Goal: Communication & Community: Answer question/provide support

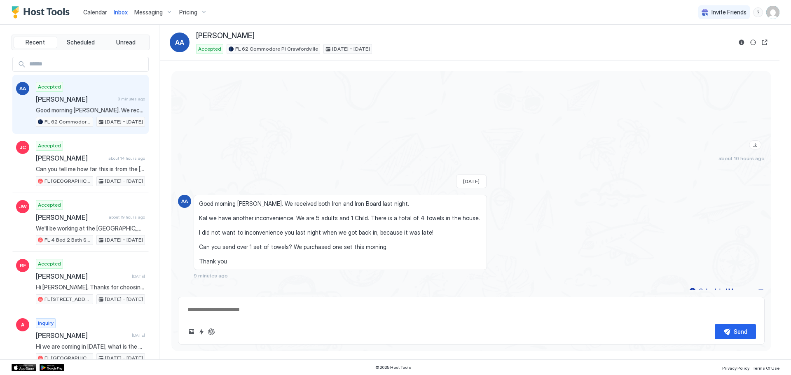
scroll to position [1056, 0]
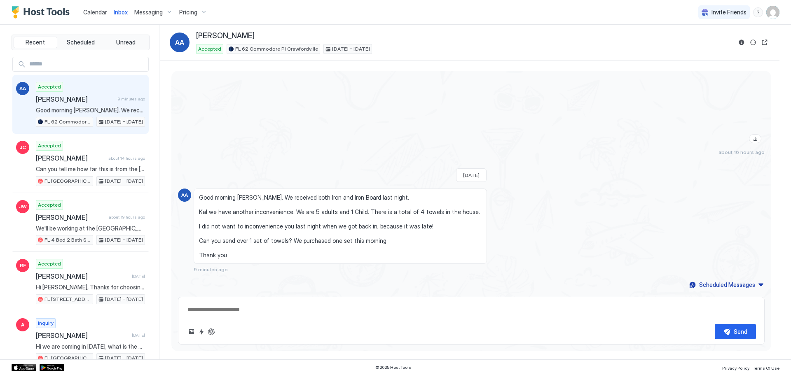
click at [291, 318] on div "Send" at bounding box center [471, 321] width 587 height 48
click at [280, 308] on textarea at bounding box center [471, 309] width 569 height 15
click at [294, 313] on textarea at bounding box center [471, 309] width 569 height 15
click at [303, 83] on div "Iron board and iron dropped off . it's by the front door. Sorry for the inconve…" at bounding box center [471, 30] width 587 height 249
click at [118, 11] on span "Inbox" at bounding box center [121, 12] width 14 height 7
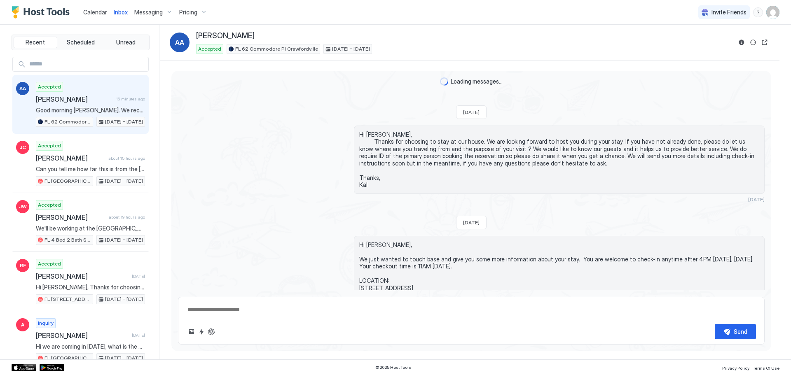
scroll to position [1056, 0]
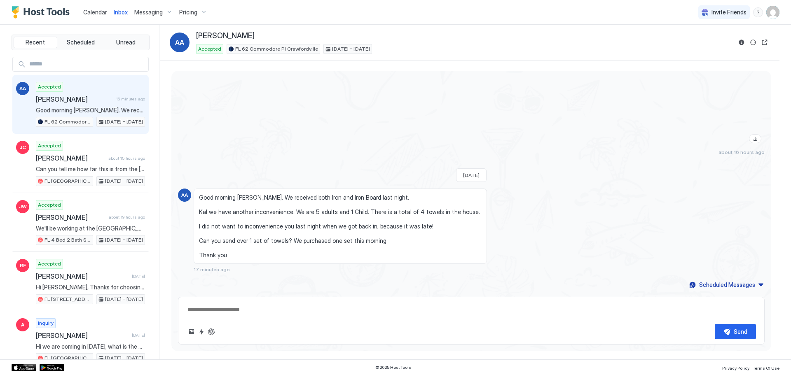
click at [318, 316] on textarea at bounding box center [471, 309] width 569 height 15
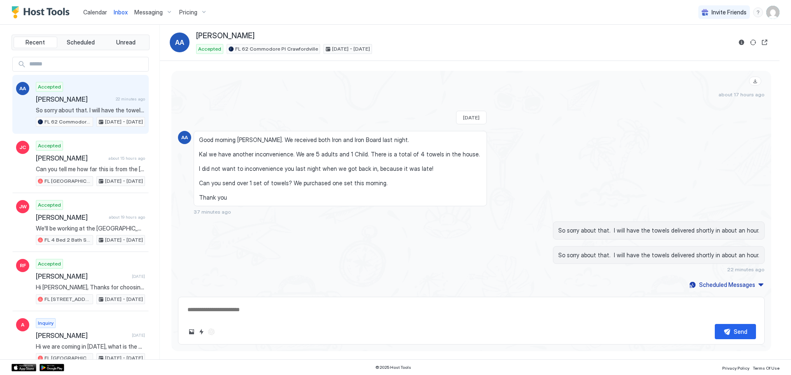
scroll to position [1105, 0]
click at [319, 331] on div "Send" at bounding box center [471, 331] width 569 height 15
type textarea "*"
